Goal: Check status: Check status

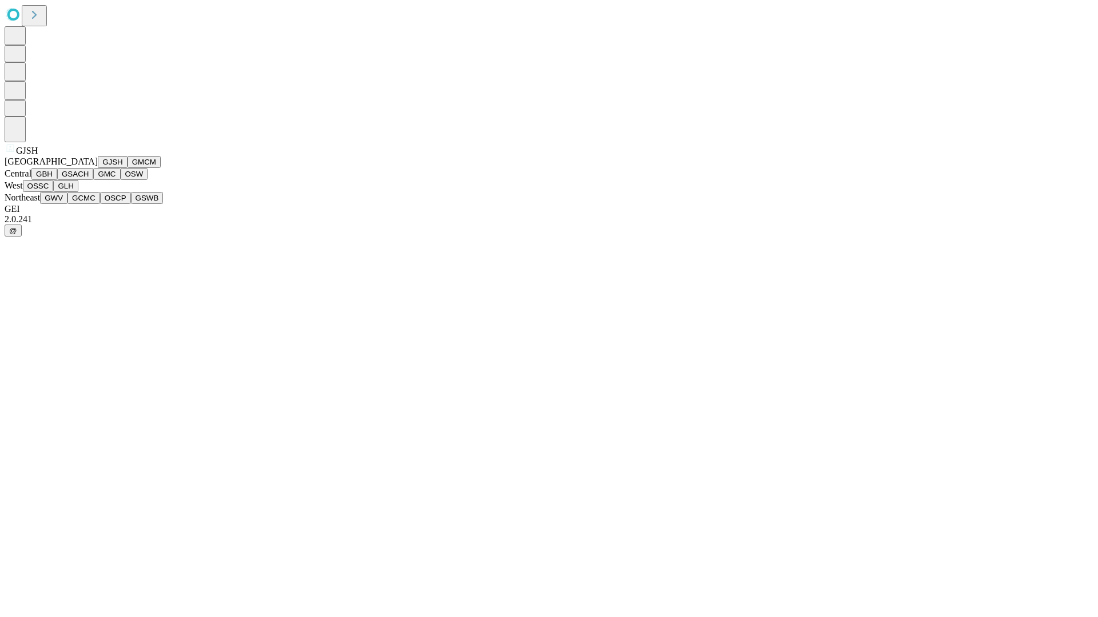
click at [98, 168] on button "GJSH" at bounding box center [113, 162] width 30 height 12
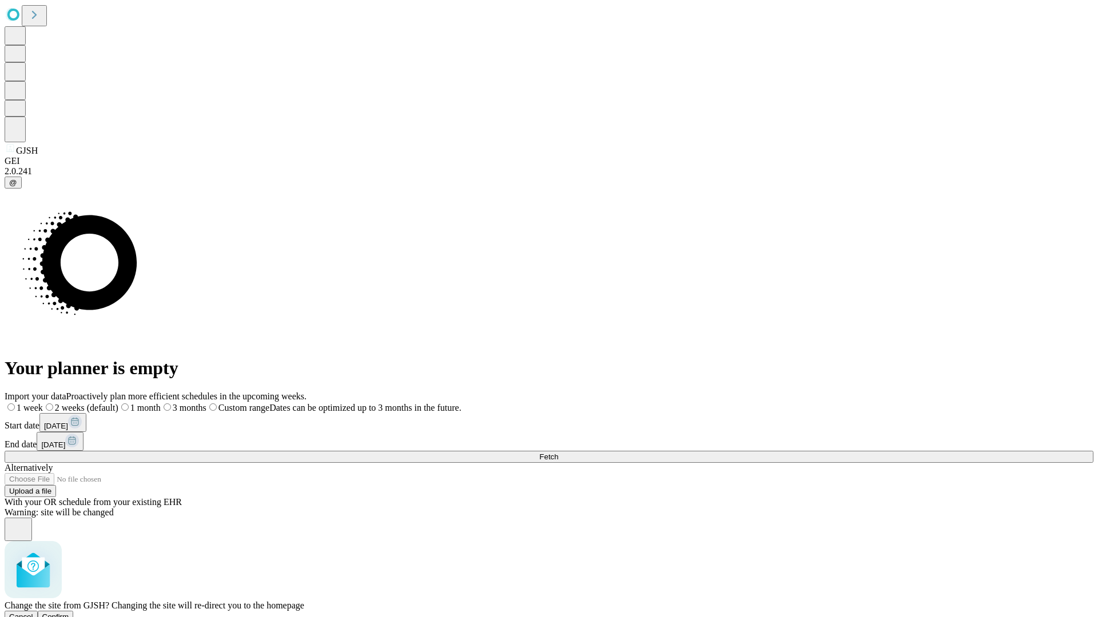
click at [69, 613] on span "Confirm" at bounding box center [55, 617] width 27 height 9
click at [35, 403] on label "1 week" at bounding box center [20, 408] width 31 height 10
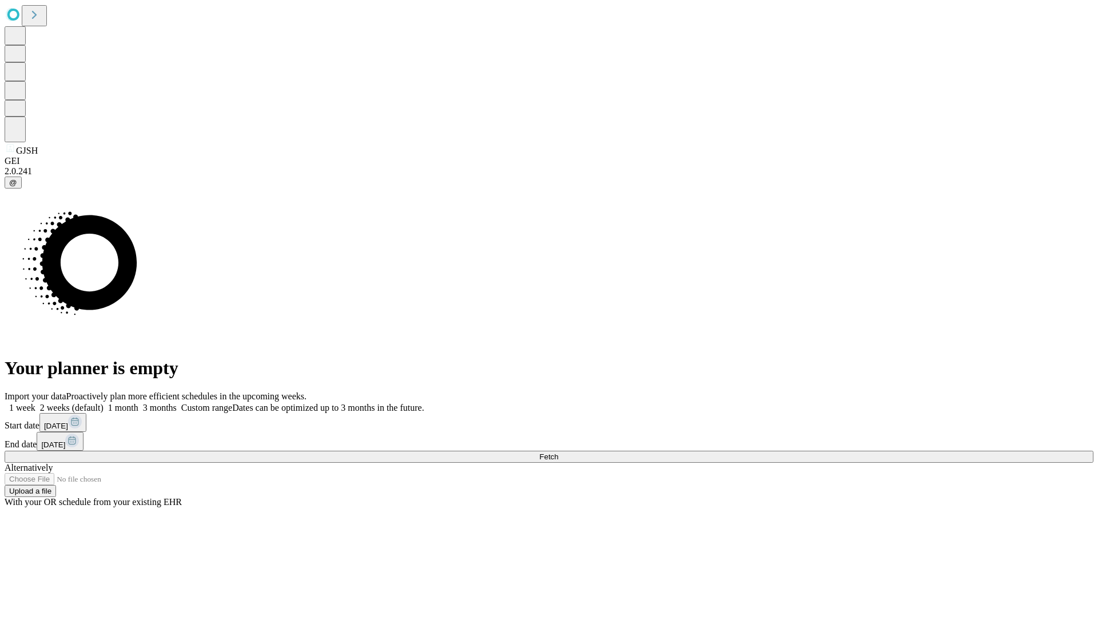
click at [558, 453] on span "Fetch" at bounding box center [548, 457] width 19 height 9
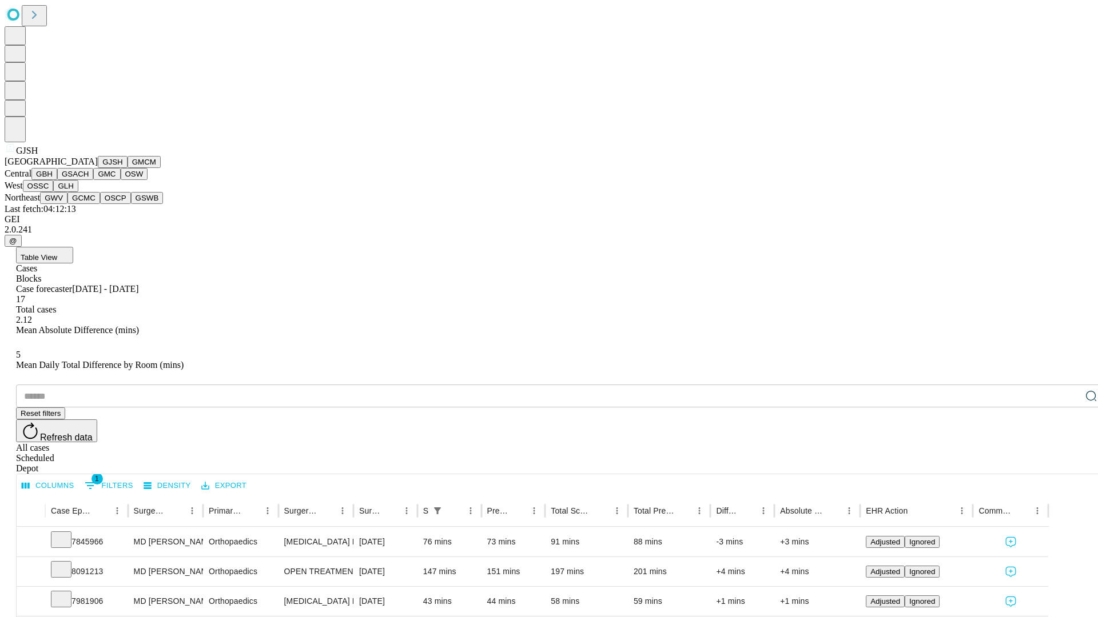
click at [127, 168] on button "GMCM" at bounding box center [143, 162] width 33 height 12
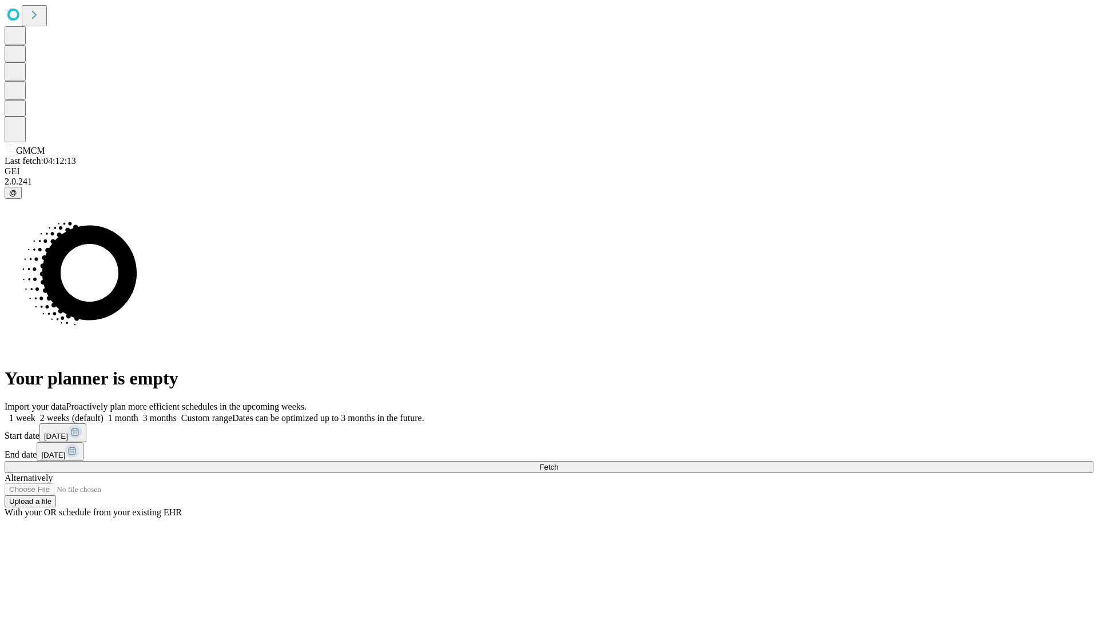
click at [35, 413] on label "1 week" at bounding box center [20, 418] width 31 height 10
click at [558, 463] on span "Fetch" at bounding box center [548, 467] width 19 height 9
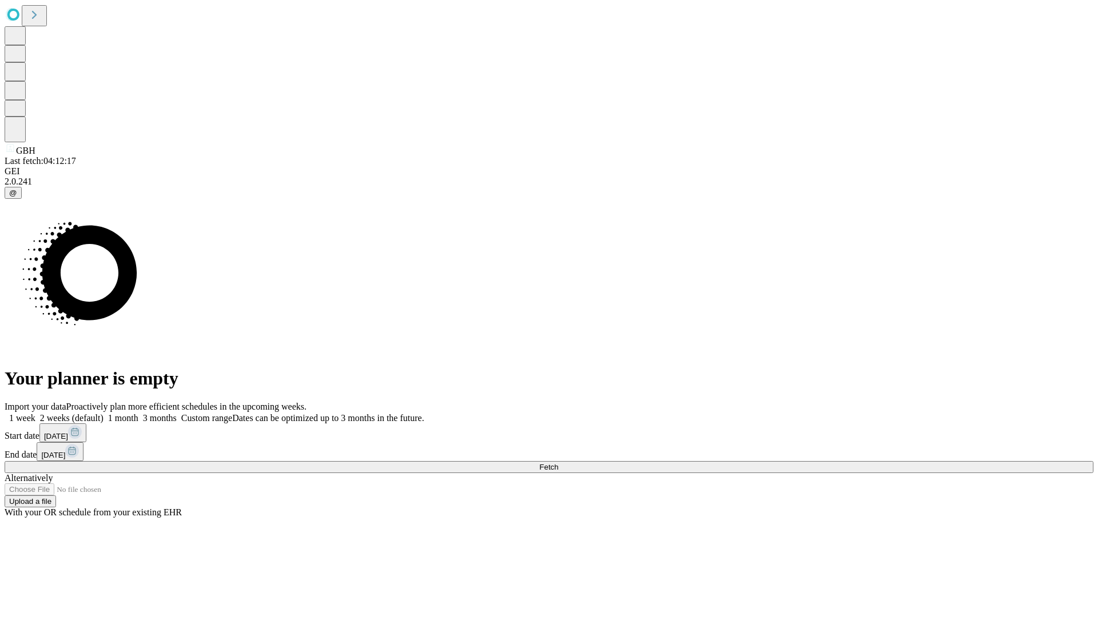
click at [35, 413] on label "1 week" at bounding box center [20, 418] width 31 height 10
click at [558, 463] on span "Fetch" at bounding box center [548, 467] width 19 height 9
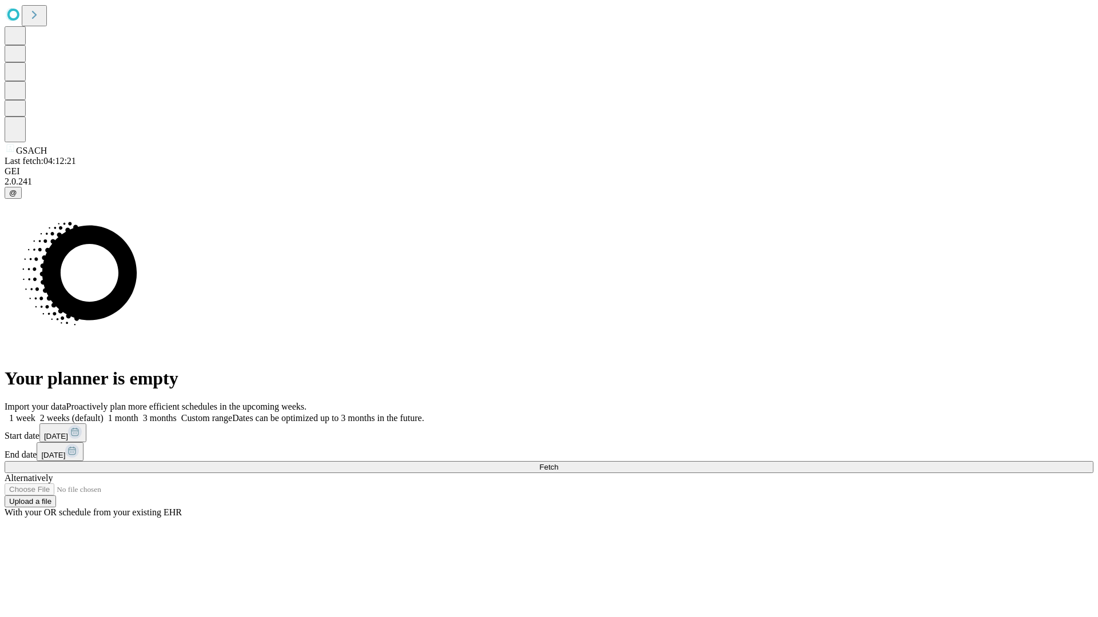
click at [558, 463] on span "Fetch" at bounding box center [548, 467] width 19 height 9
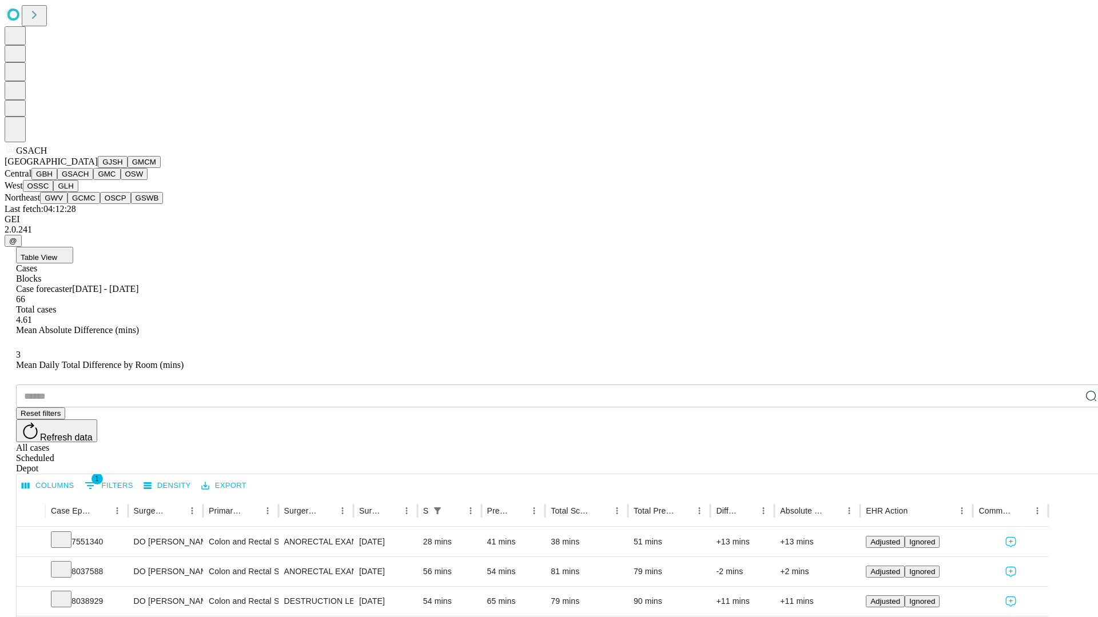
click at [93, 180] on button "GMC" at bounding box center [106, 174] width 27 height 12
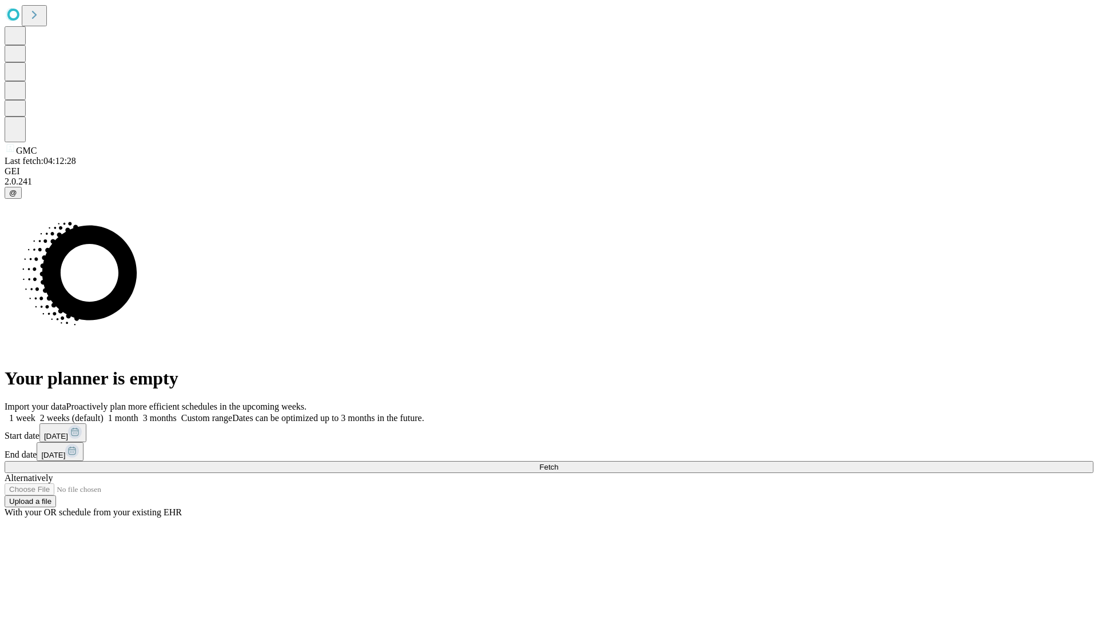
click at [558, 463] on span "Fetch" at bounding box center [548, 467] width 19 height 9
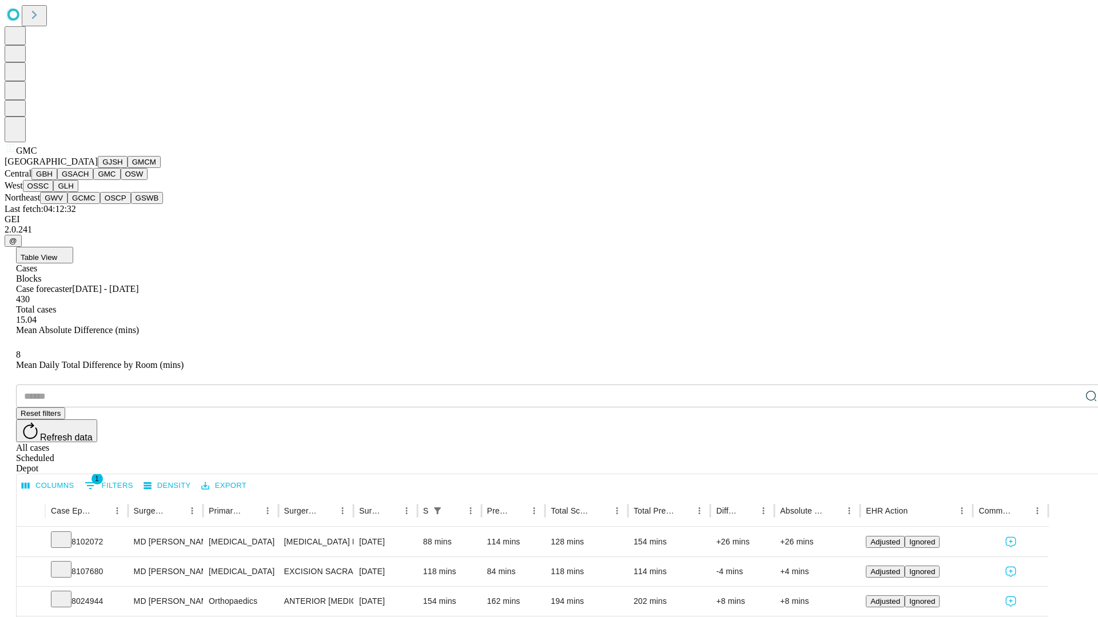
click at [121, 180] on button "OSW" at bounding box center [134, 174] width 27 height 12
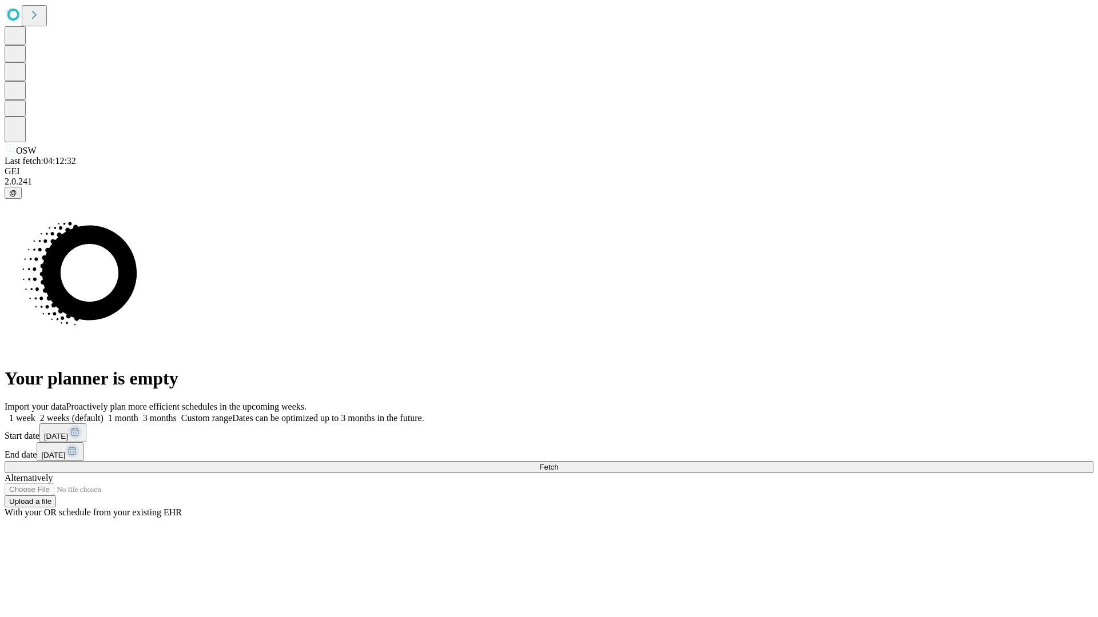
click at [35, 413] on label "1 week" at bounding box center [20, 418] width 31 height 10
click at [558, 463] on span "Fetch" at bounding box center [548, 467] width 19 height 9
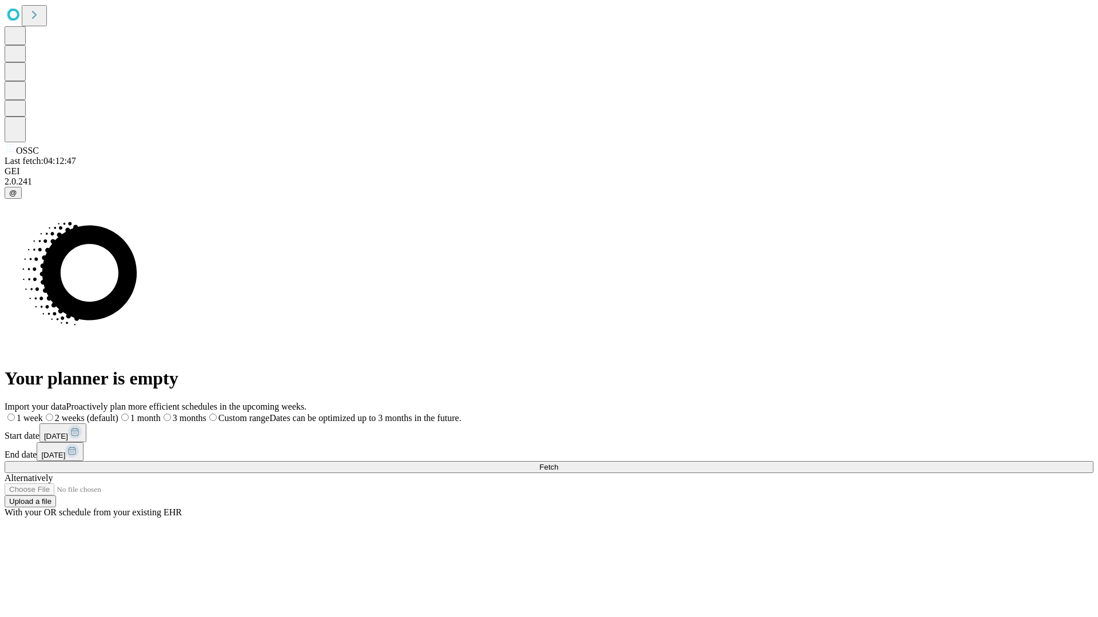
click at [43, 413] on label "1 week" at bounding box center [24, 418] width 38 height 10
click at [558, 463] on span "Fetch" at bounding box center [548, 467] width 19 height 9
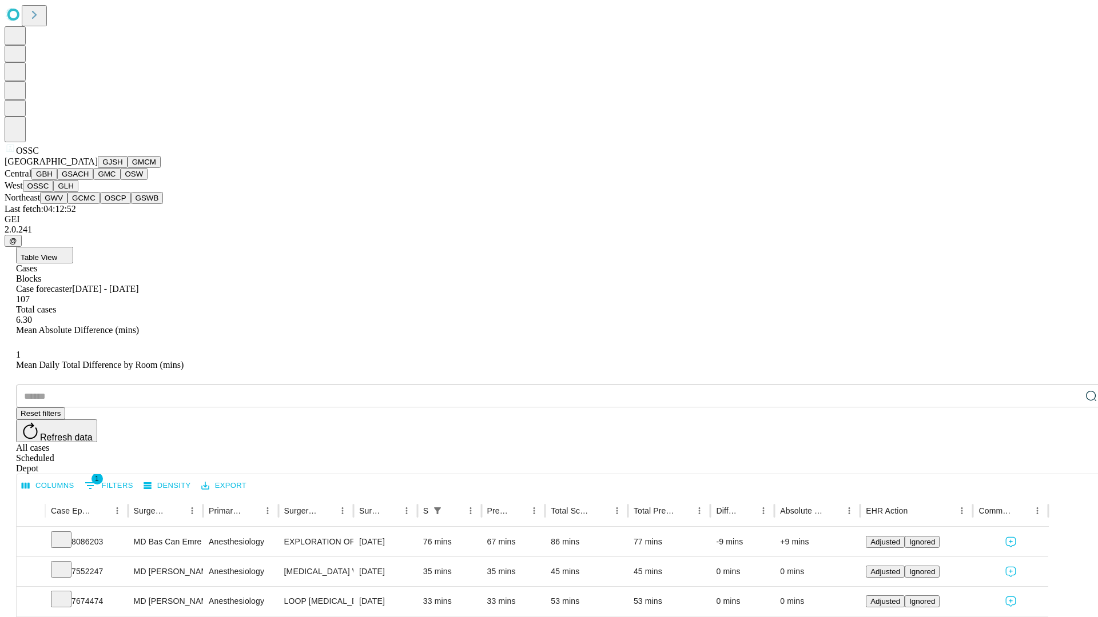
click at [78, 192] on button "GLH" at bounding box center [65, 186] width 25 height 12
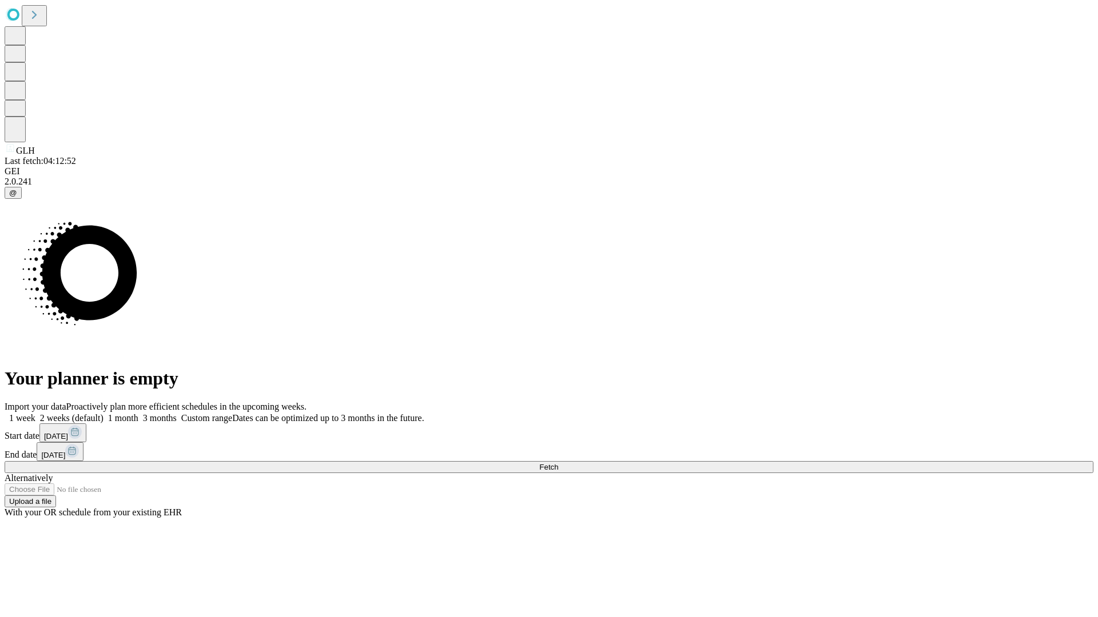
click at [35, 413] on label "1 week" at bounding box center [20, 418] width 31 height 10
click at [558, 463] on span "Fetch" at bounding box center [548, 467] width 19 height 9
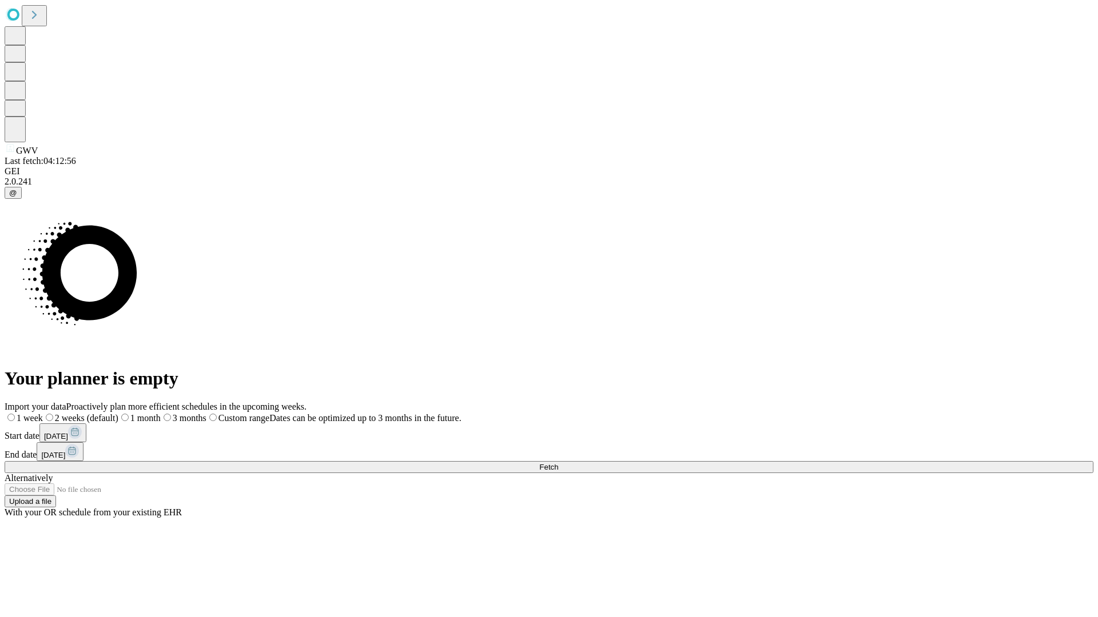
click at [558, 463] on span "Fetch" at bounding box center [548, 467] width 19 height 9
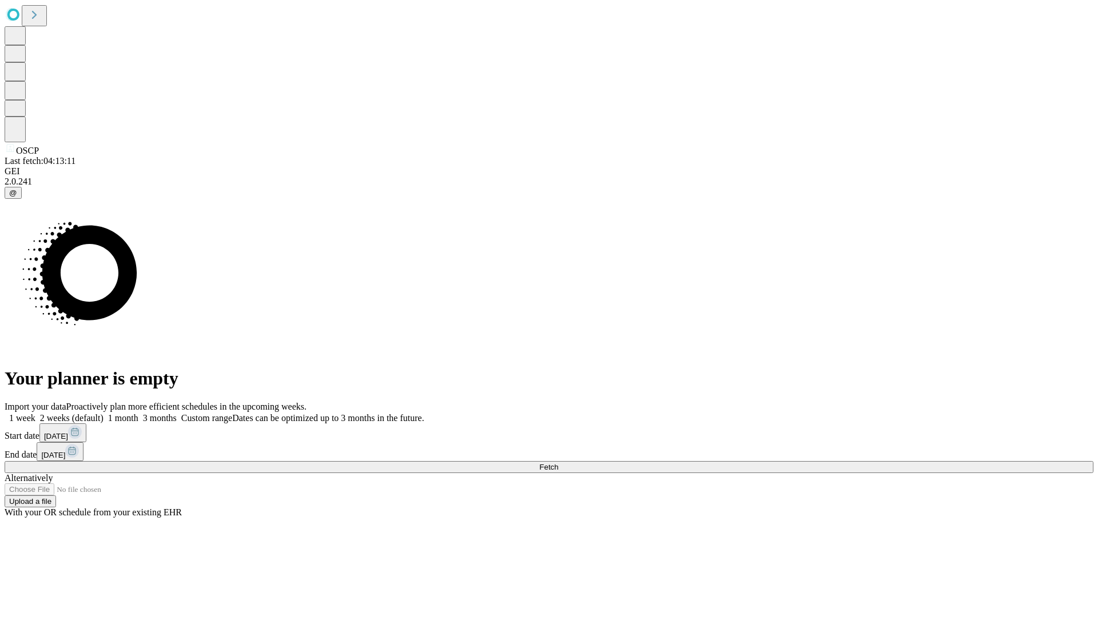
click at [35, 413] on label "1 week" at bounding box center [20, 418] width 31 height 10
click at [558, 463] on span "Fetch" at bounding box center [548, 467] width 19 height 9
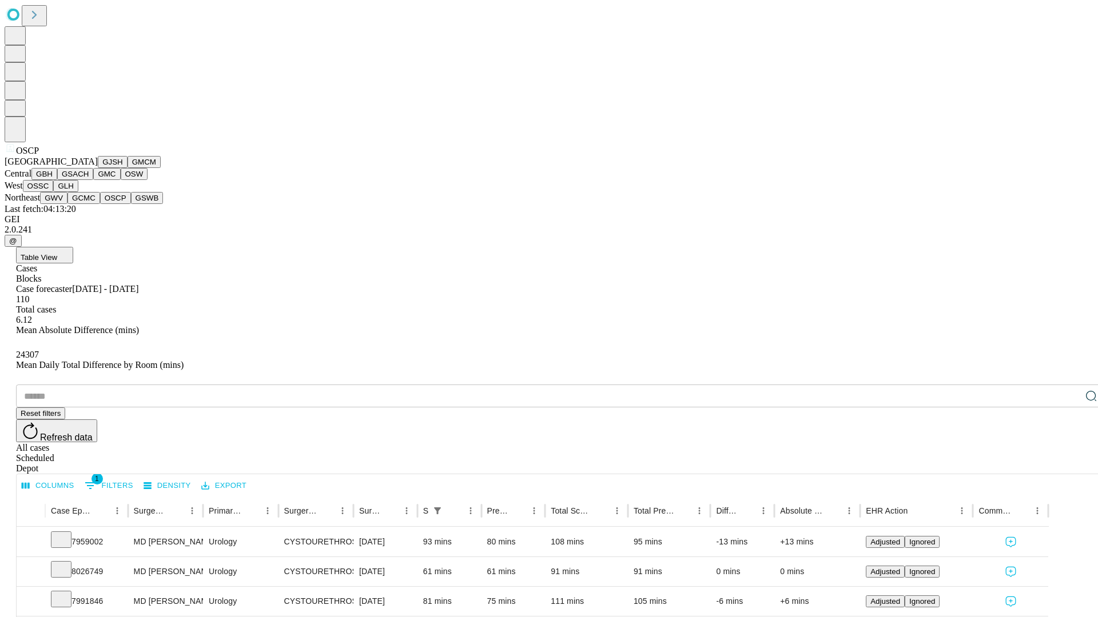
click at [131, 204] on button "GSWB" at bounding box center [147, 198] width 33 height 12
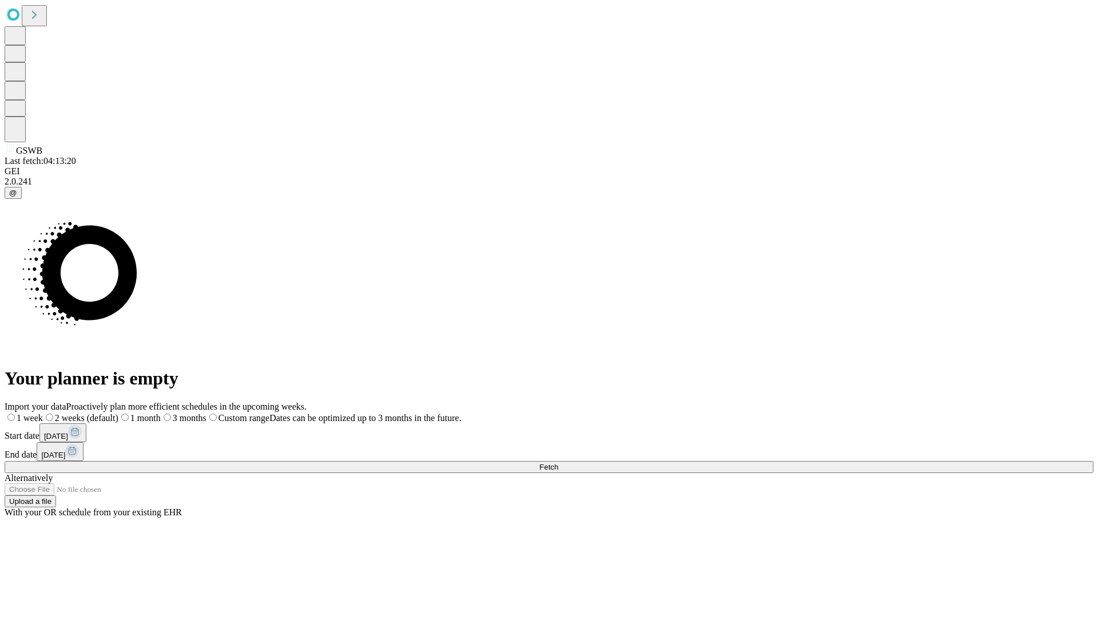
click at [43, 413] on label "1 week" at bounding box center [24, 418] width 38 height 10
click at [558, 463] on span "Fetch" at bounding box center [548, 467] width 19 height 9
